Goal: Check status: Check status

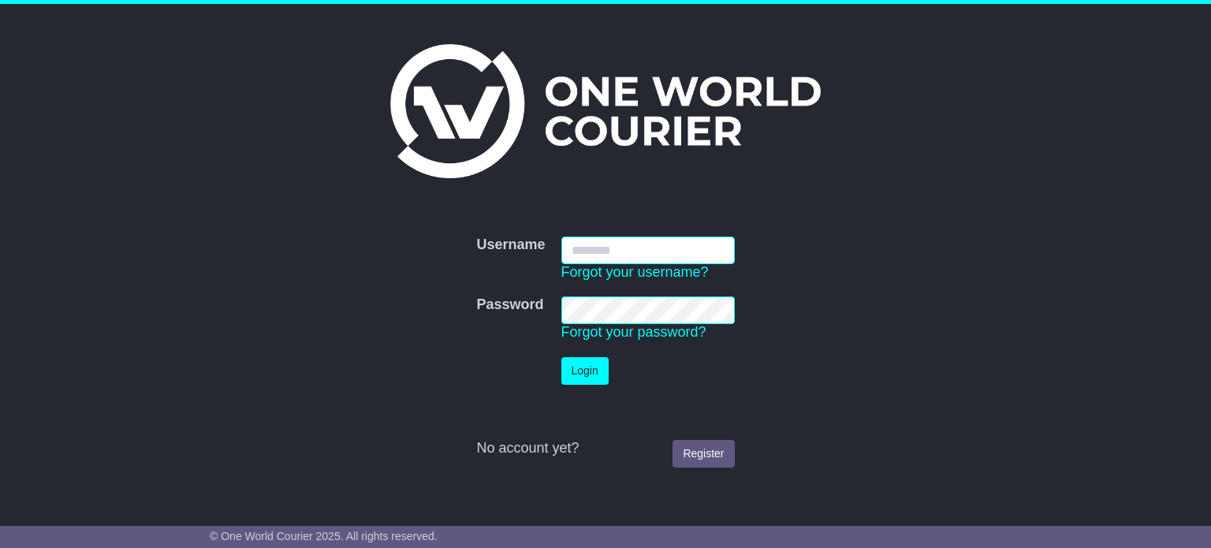
click at [602, 246] on input "Username" at bounding box center [649, 251] width 174 height 28
type input "**********"
click at [592, 377] on button "Login" at bounding box center [585, 371] width 47 height 28
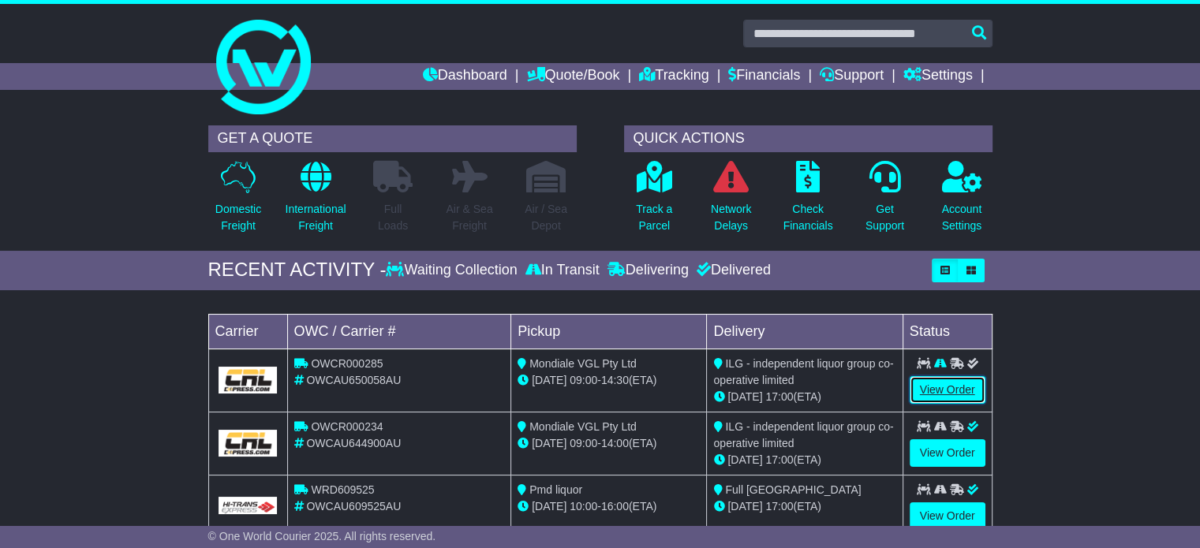
click at [934, 384] on link "View Order" at bounding box center [947, 390] width 76 height 28
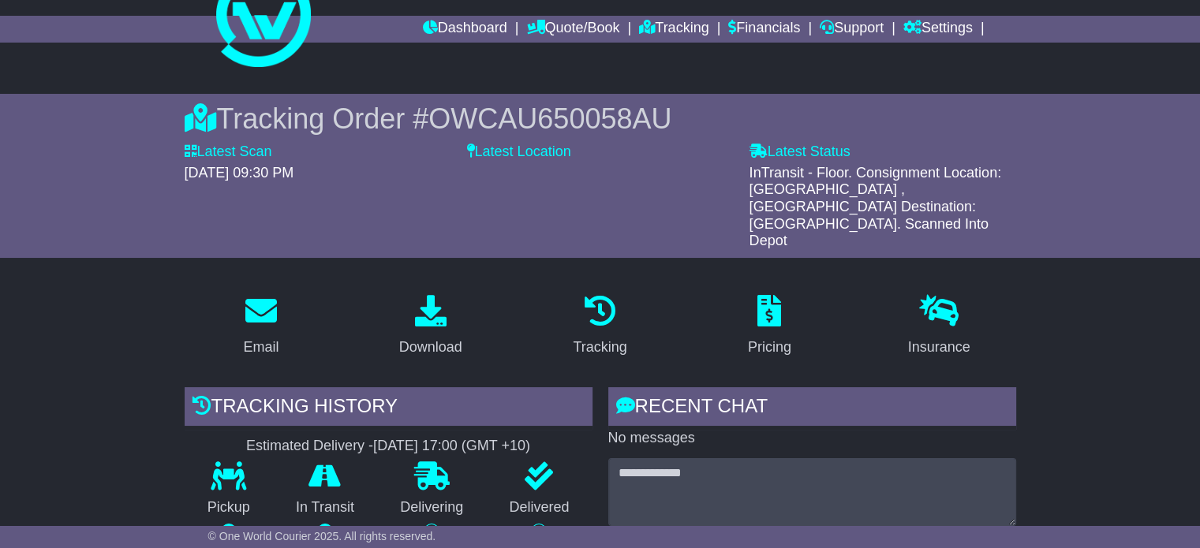
scroll to position [158, 0]
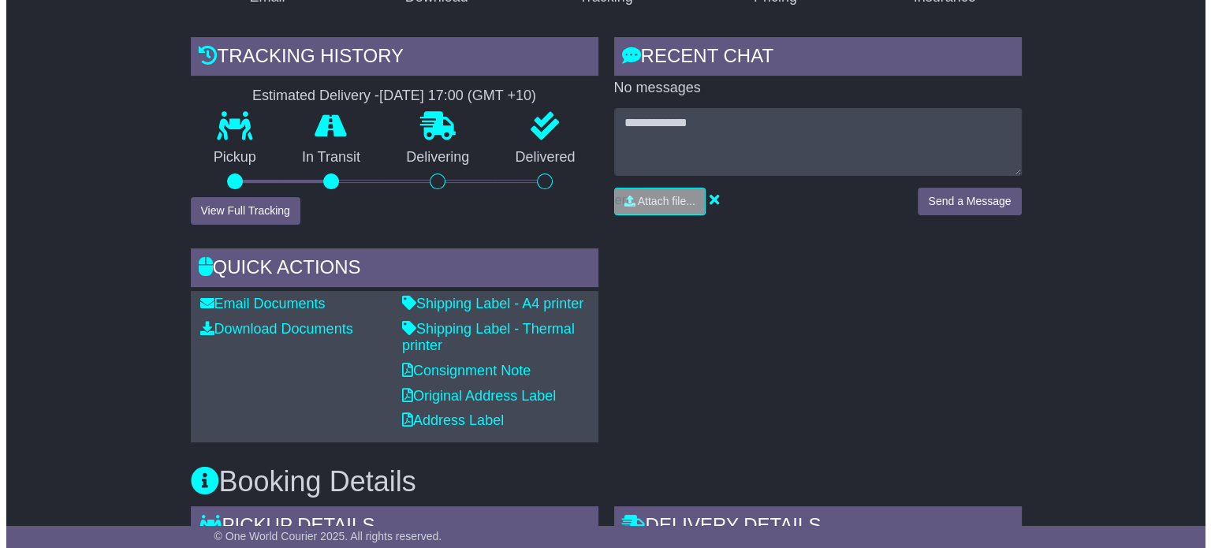
scroll to position [394, 0]
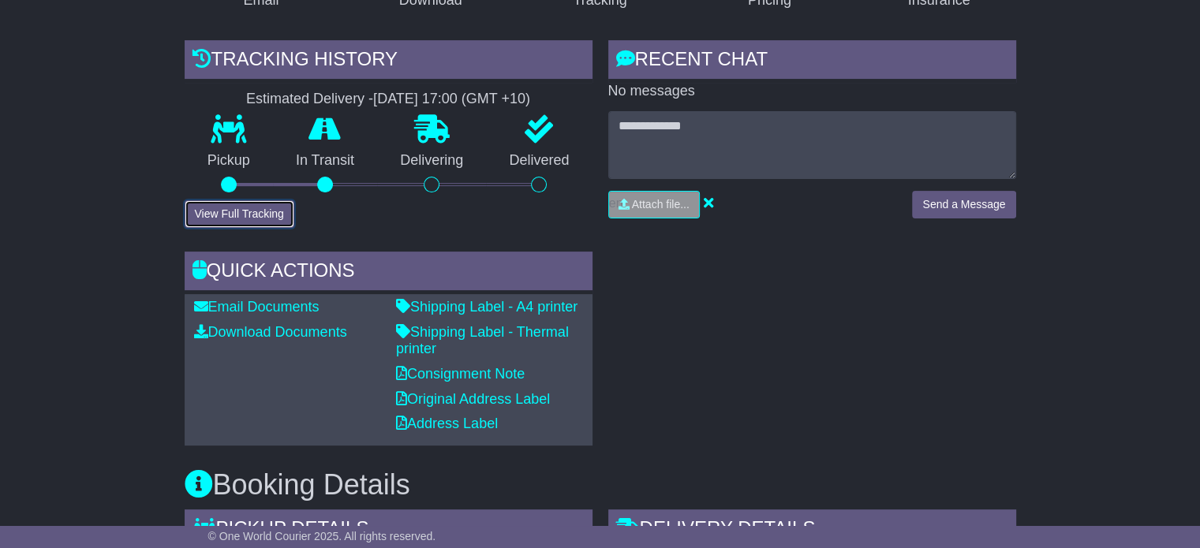
click at [212, 200] on button "View Full Tracking" at bounding box center [240, 214] width 110 height 28
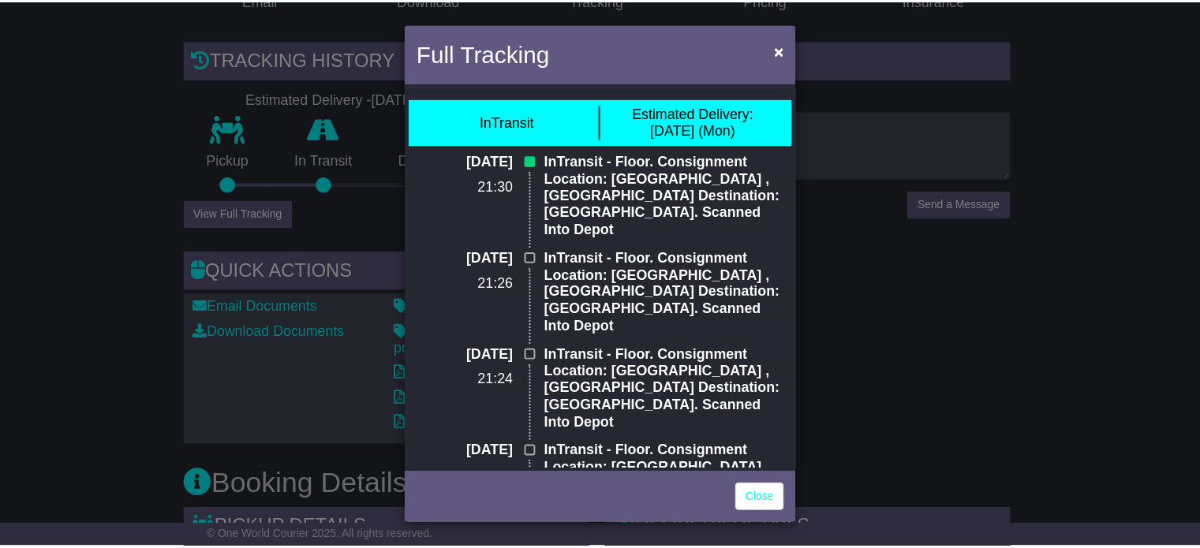
scroll to position [0, 0]
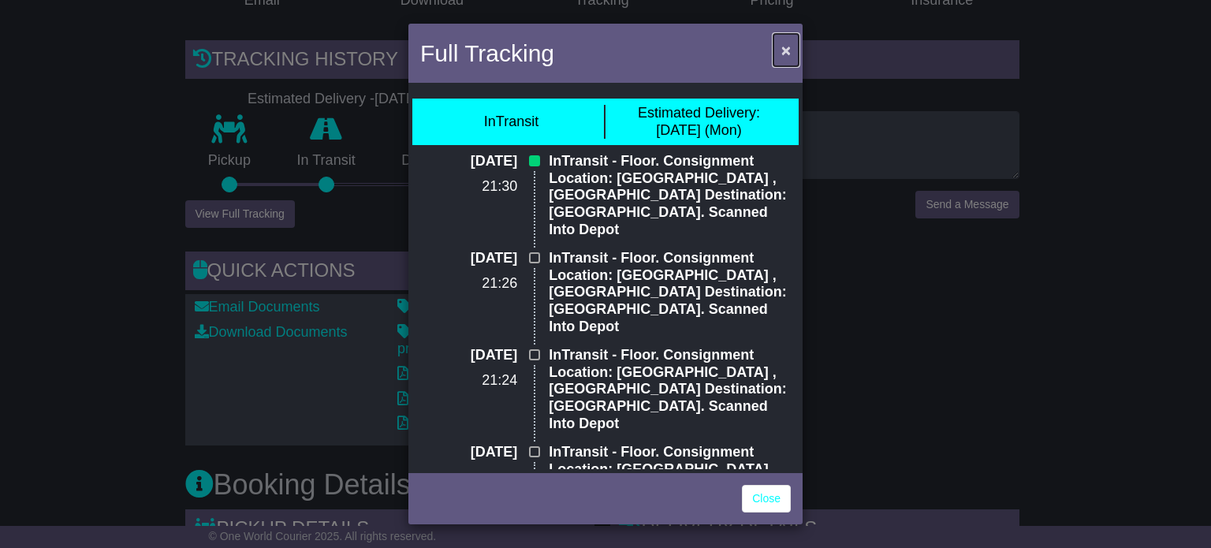
click at [784, 53] on span "×" at bounding box center [786, 50] width 9 height 18
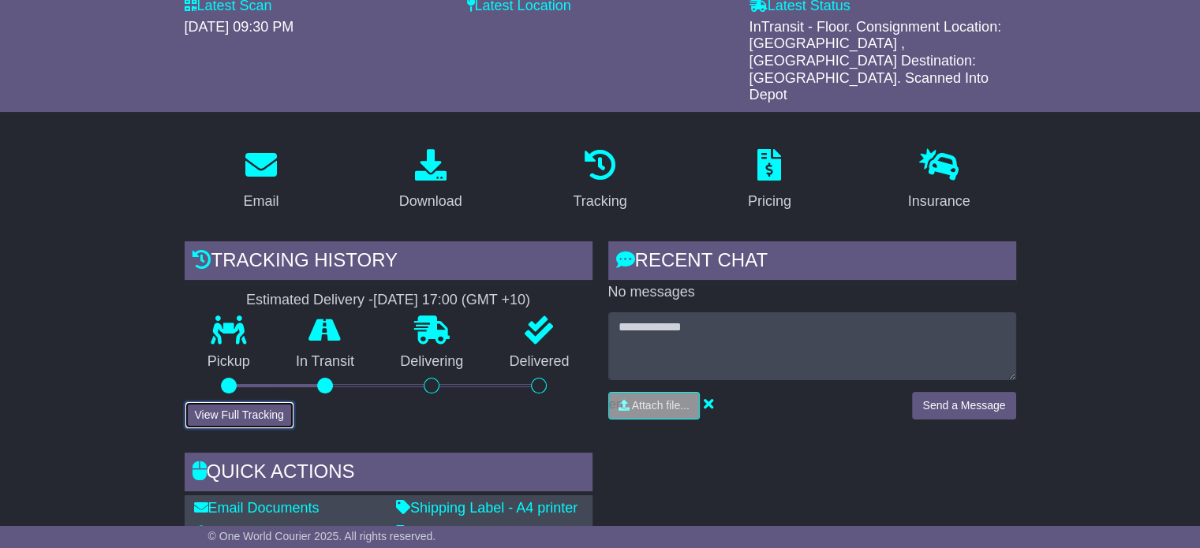
scroll to position [237, 0]
